Goal: Transaction & Acquisition: Obtain resource

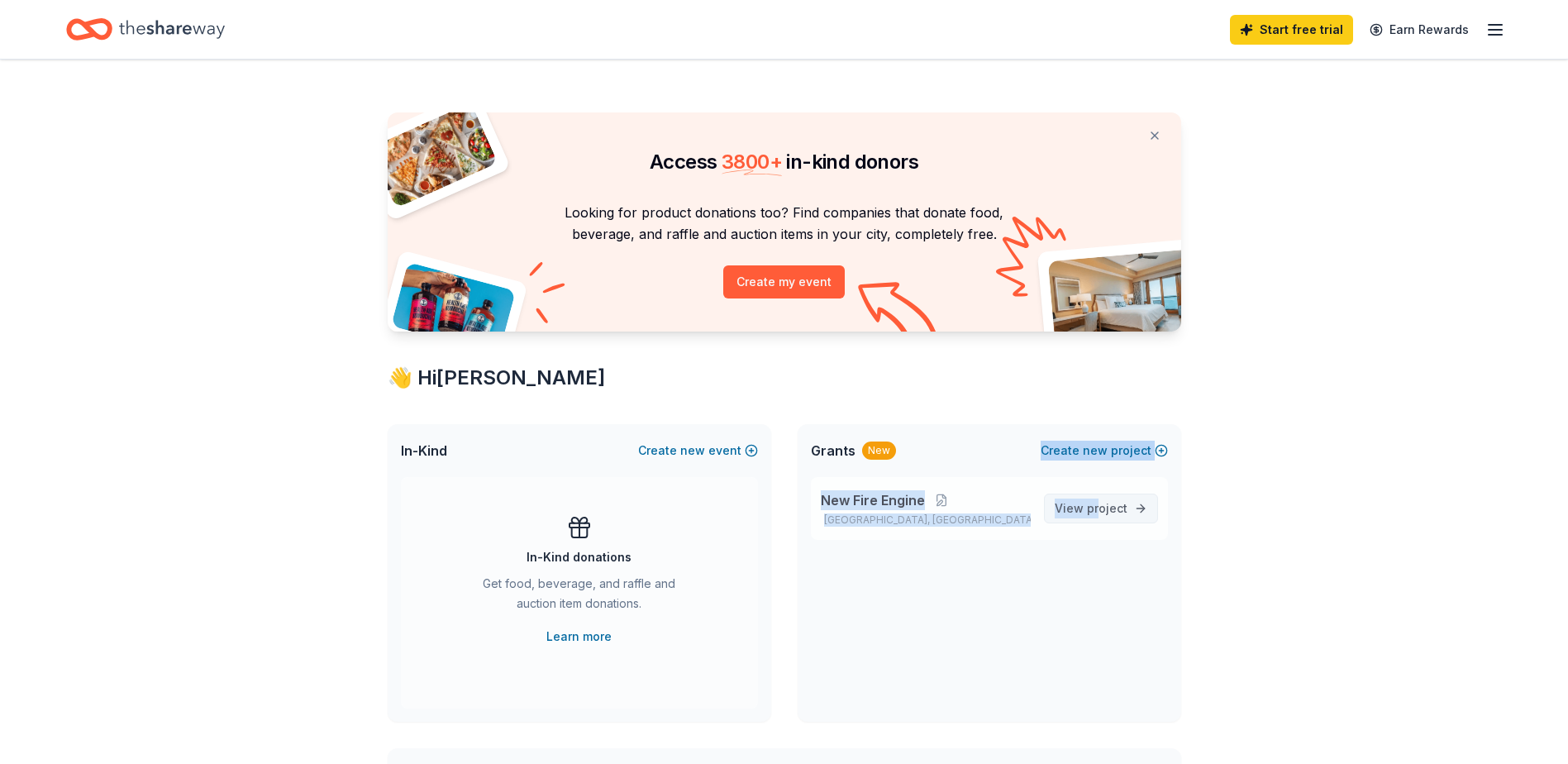
drag, startPoint x: 991, startPoint y: 472, endPoint x: 1106, endPoint y: 506, distance: 119.9
click at [1106, 506] on div "Grants New Create new project New Fire Engine Edgewood, TX View project" at bounding box center [989, 573] width 384 height 298
drag, startPoint x: 1106, startPoint y: 506, endPoint x: 1102, endPoint y: 546, distance: 40.2
click at [1102, 546] on div "New Fire Engine Edgewood, TX View project" at bounding box center [989, 515] width 384 height 76
click at [1096, 511] on span "project" at bounding box center [1107, 508] width 41 height 14
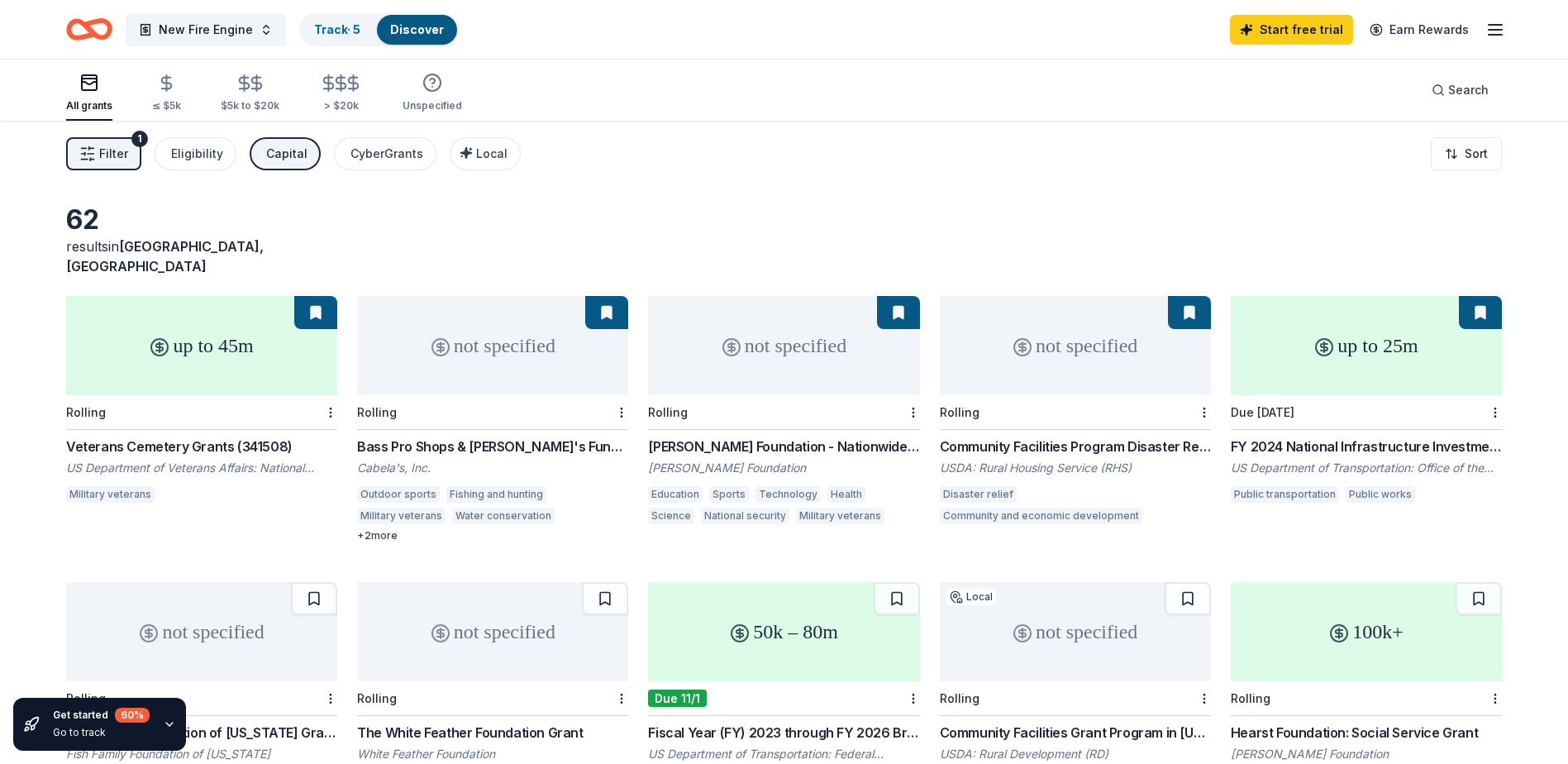
click at [1352, 366] on div "up to 25m" at bounding box center [1366, 345] width 271 height 99
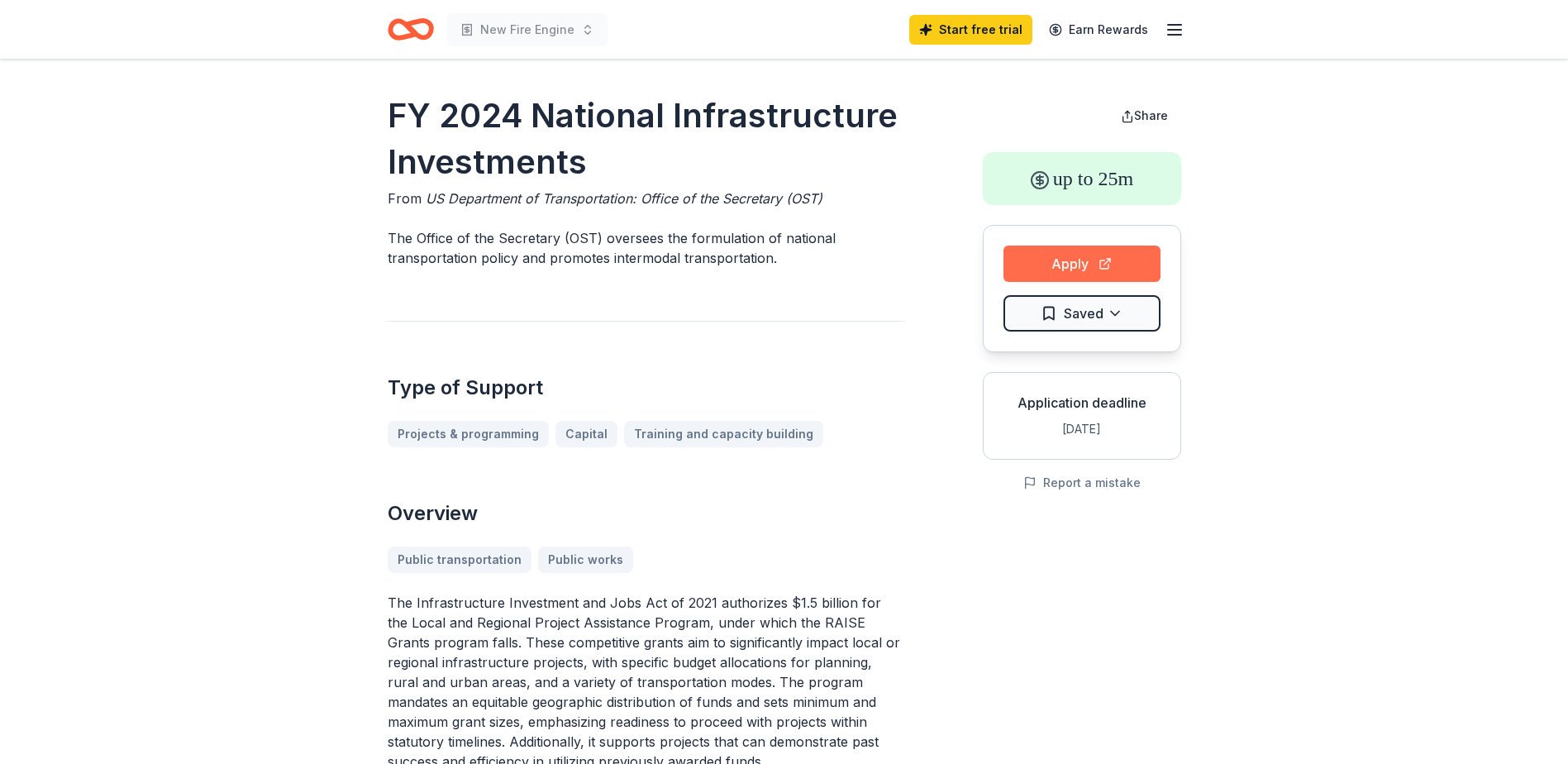
click at [1071, 268] on button "Apply" at bounding box center [1081, 263] width 157 height 37
click at [1054, 270] on button "Apply" at bounding box center [1081, 263] width 157 height 37
click at [1088, 269] on button "Apply" at bounding box center [1081, 263] width 157 height 37
